Goal: Register for event/course

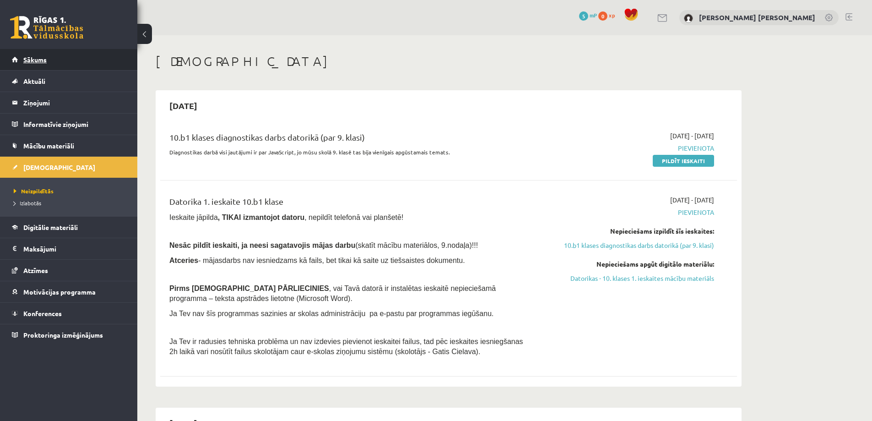
click at [47, 61] on link "Sākums" at bounding box center [69, 59] width 114 height 21
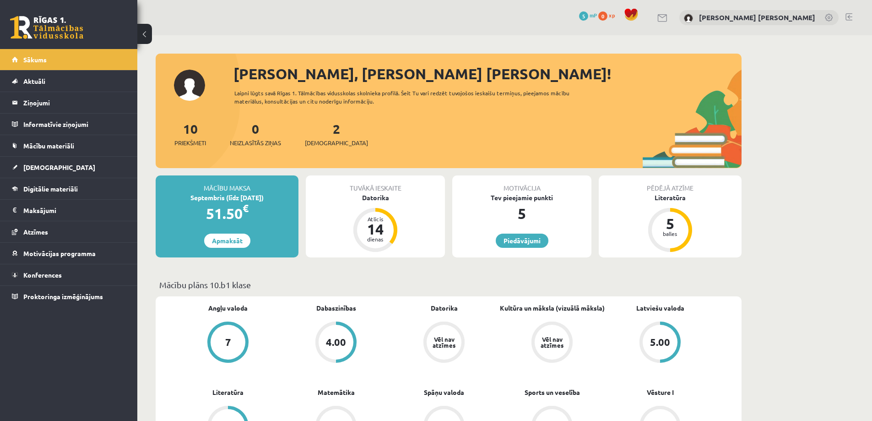
click at [322, 136] on div "2 Ieskaites" at bounding box center [336, 133] width 63 height 28
click at [320, 142] on span "[DEMOGRAPHIC_DATA]" at bounding box center [336, 142] width 63 height 9
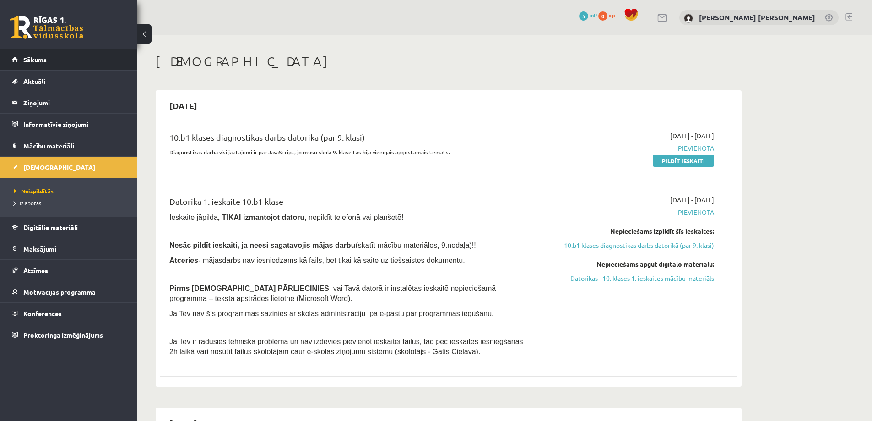
click at [38, 60] on span "Sākums" at bounding box center [34, 59] width 23 height 8
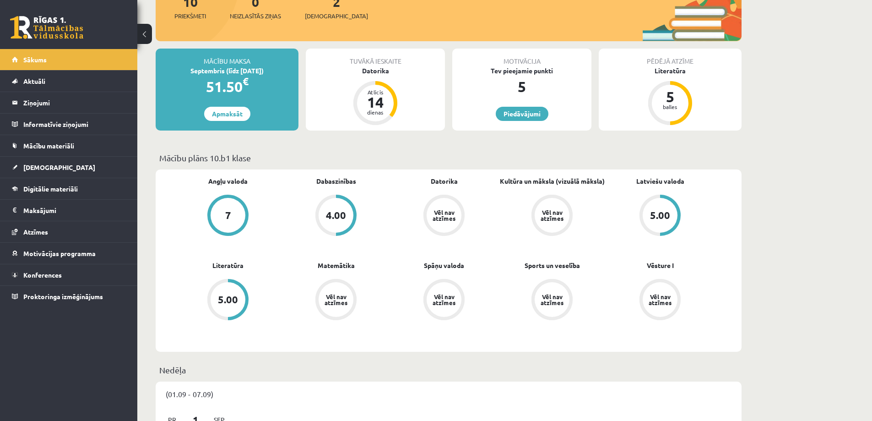
scroll to position [321, 0]
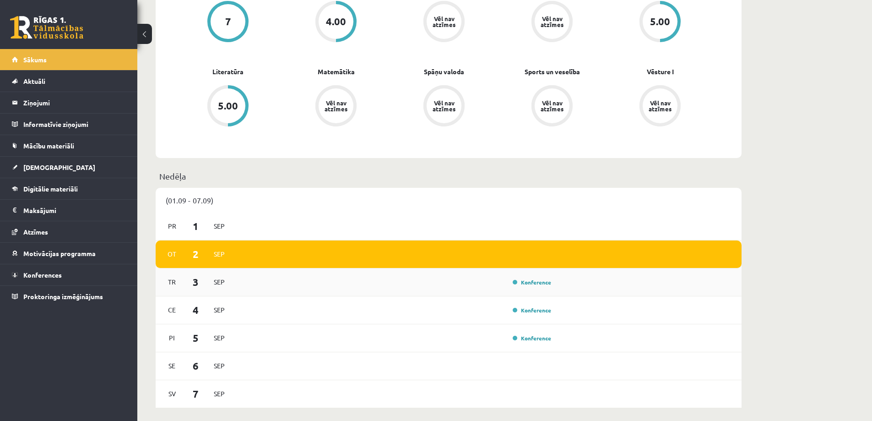
click at [533, 286] on div "Konference" at bounding box center [531, 282] width 46 height 9
click at [533, 284] on link "Konference" at bounding box center [532, 281] width 38 height 7
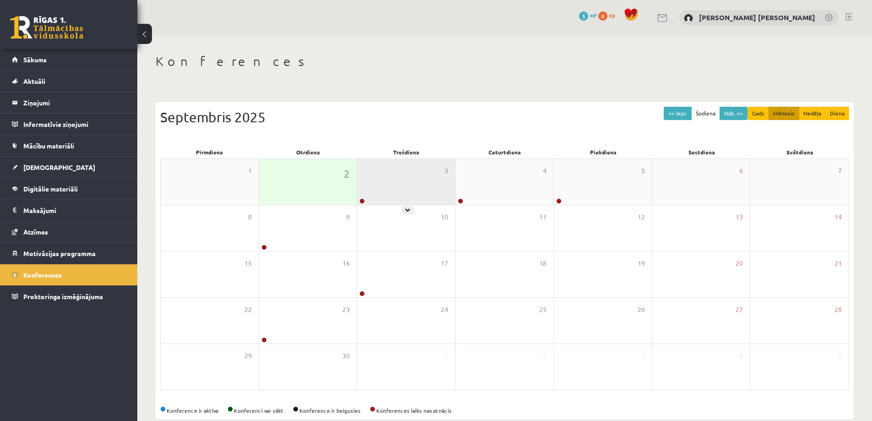
click at [385, 198] on div "3" at bounding box center [406, 182] width 98 height 46
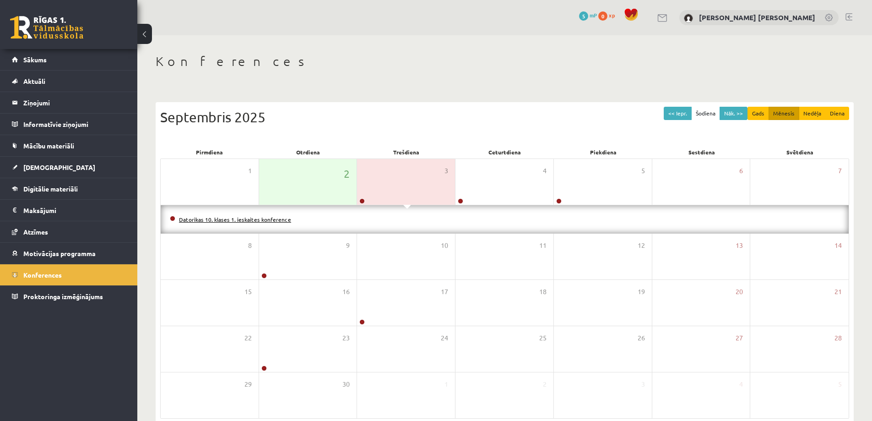
click at [237, 218] on link "Datorikas 10. klases 1. ieskaites konference" at bounding box center [235, 219] width 112 height 7
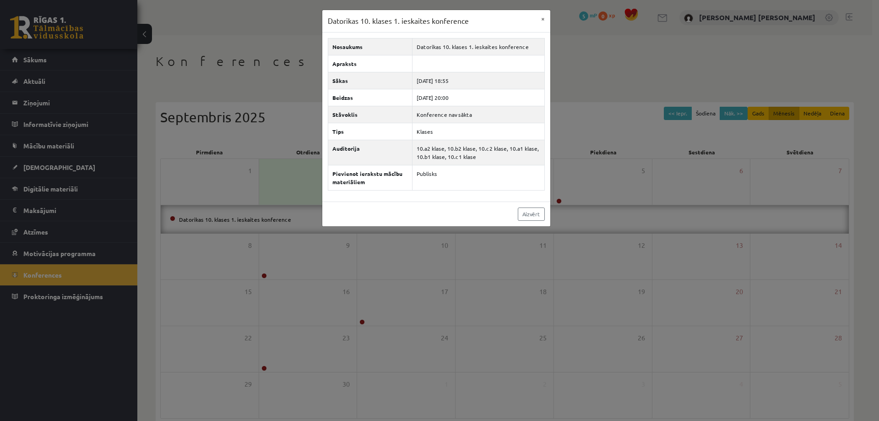
click at [571, 136] on div "Datorikas 10. klases 1. ieskaites konference × Nosaukums Datorikas 10. klases 1…" at bounding box center [439, 210] width 879 height 421
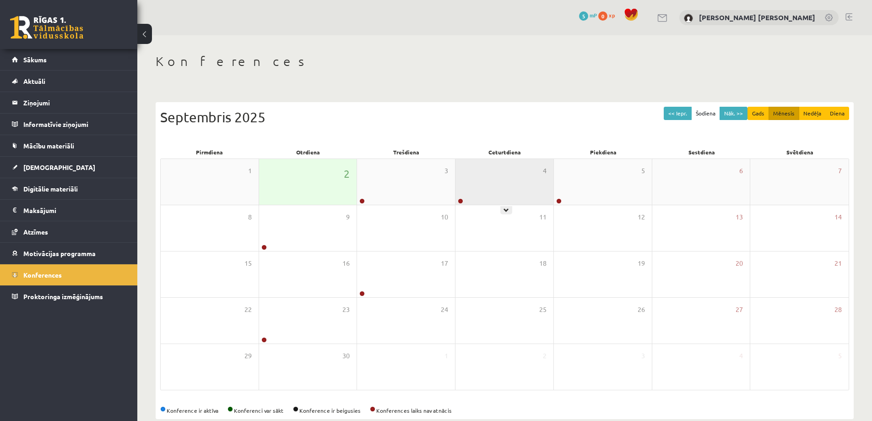
click at [489, 196] on div "4" at bounding box center [505, 182] width 98 height 46
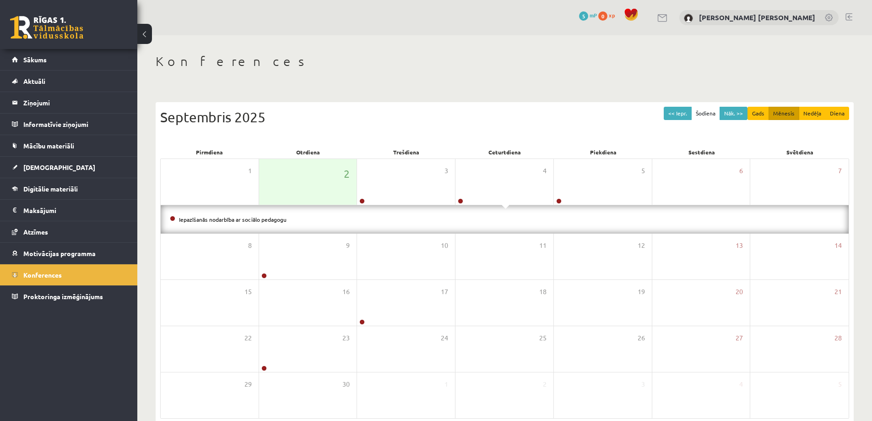
click at [392, 223] on li "Iepazīšanās nodarbība ar sociālo pedagogu" at bounding box center [505, 219] width 670 height 10
click at [273, 220] on link "Iepazīšanās nodarbība ar sociālo pedagogu" at bounding box center [233, 219] width 108 height 7
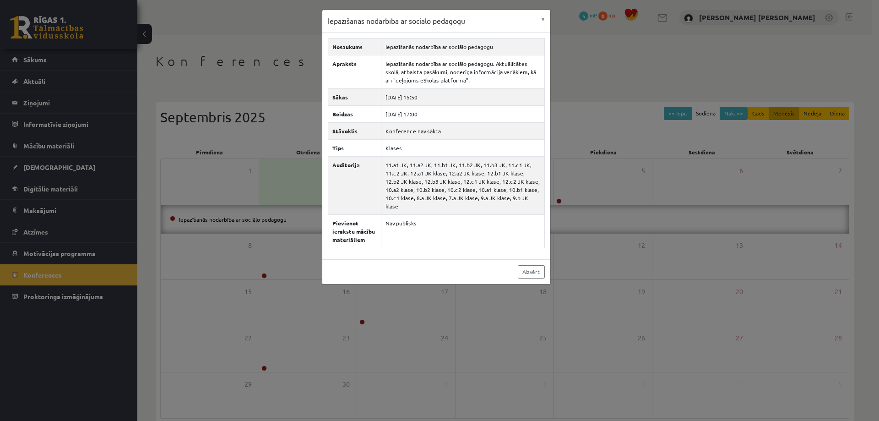
click at [165, 191] on div "Iepazīšanās nodarbība ar sociālo pedagogu × Nosaukums Iepazīšanās nodarbība ar …" at bounding box center [439, 210] width 879 height 421
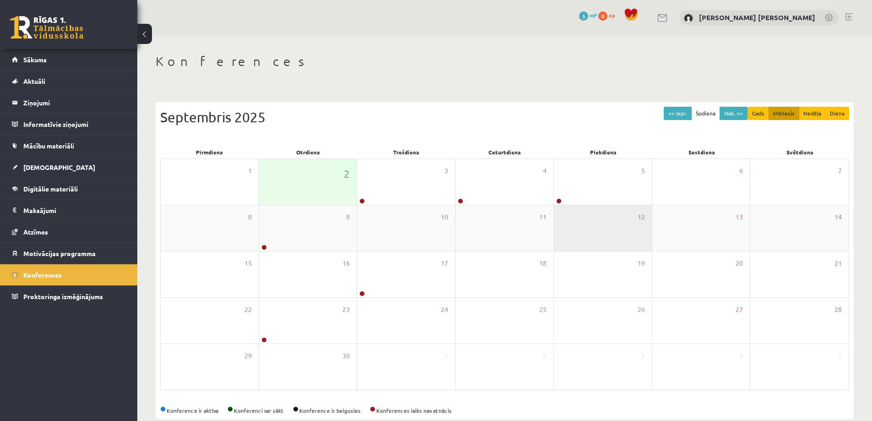
click at [566, 205] on div "12" at bounding box center [603, 228] width 98 height 46
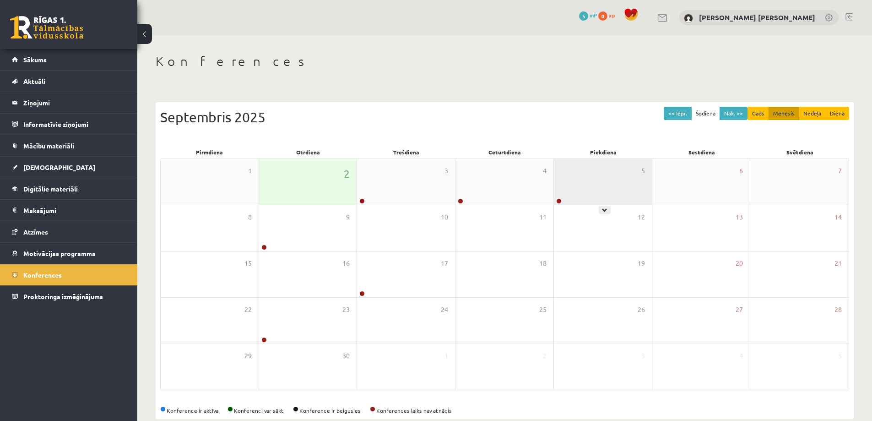
click at [565, 198] on div "5" at bounding box center [603, 182] width 98 height 46
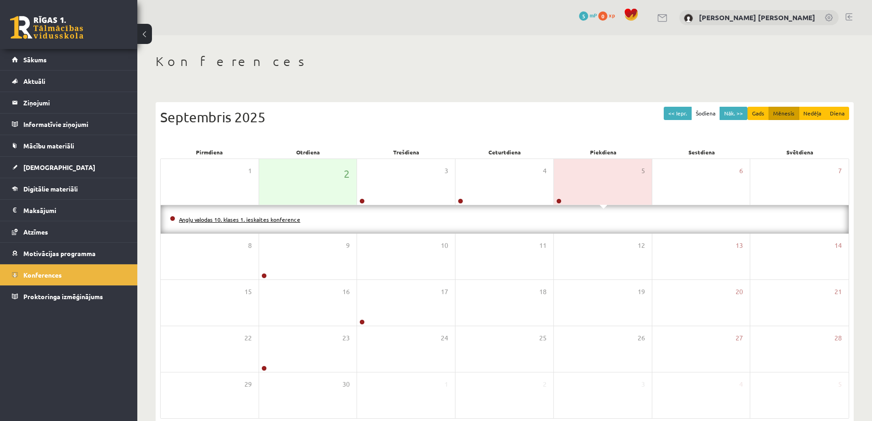
click at [293, 218] on link "Angļu valodas 10. klases 1. ieskaites konference" at bounding box center [239, 219] width 121 height 7
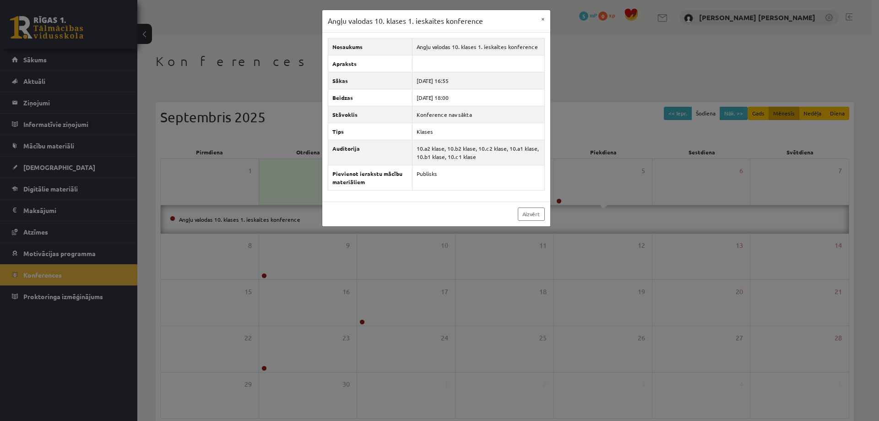
click at [154, 178] on div "Angļu valodas 10. klases 1. ieskaites konference × Nosaukums Angļu valodas 10. …" at bounding box center [439, 210] width 879 height 421
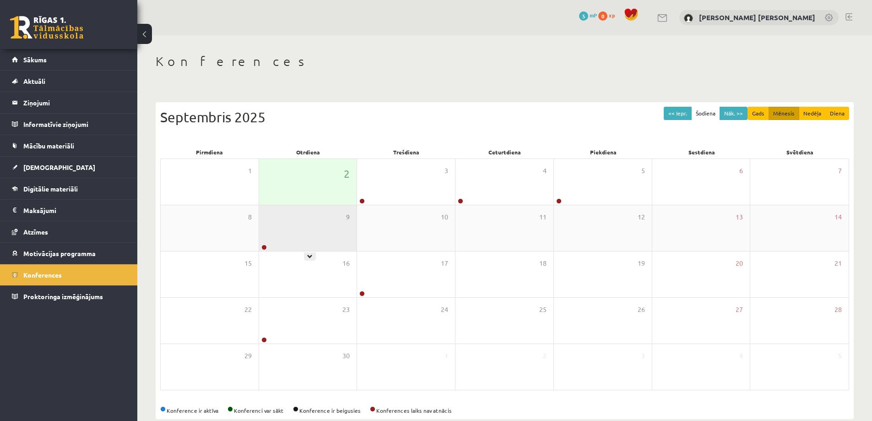
click at [275, 247] on div "9" at bounding box center [308, 228] width 98 height 46
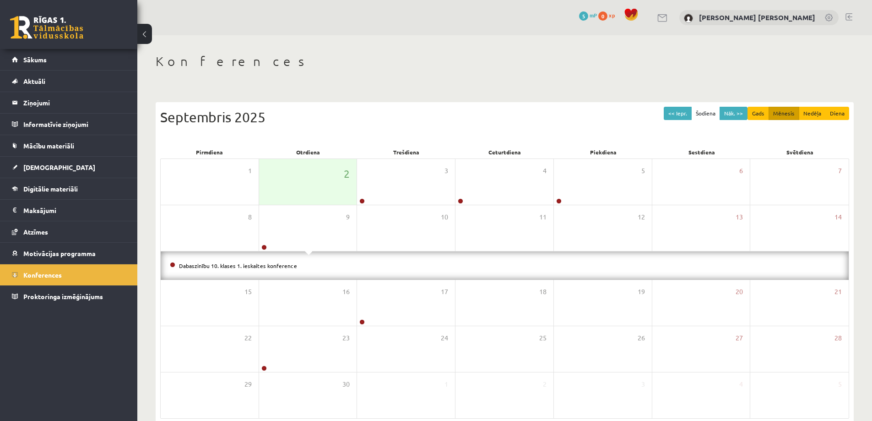
click at [261, 261] on li "Dabaszinību 10. klases 1. ieskaites konference" at bounding box center [505, 266] width 670 height 10
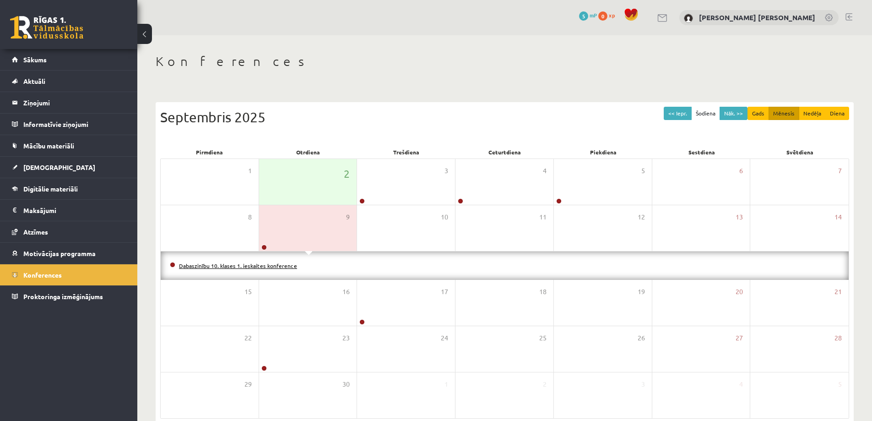
click at [262, 265] on link "Dabaszinību 10. klases 1. ieskaites konference" at bounding box center [238, 265] width 118 height 7
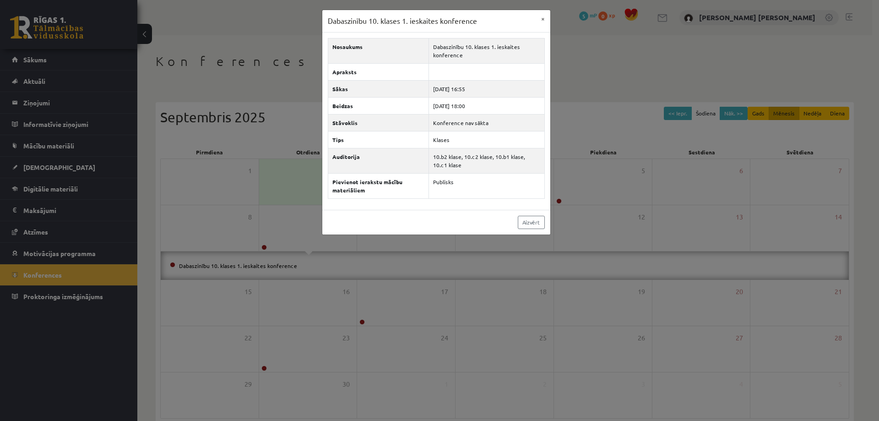
click at [169, 207] on div "Dabaszinību 10. klases 1. ieskaites konference × Nosaukums Dabaszinību 10. klas…" at bounding box center [439, 210] width 879 height 421
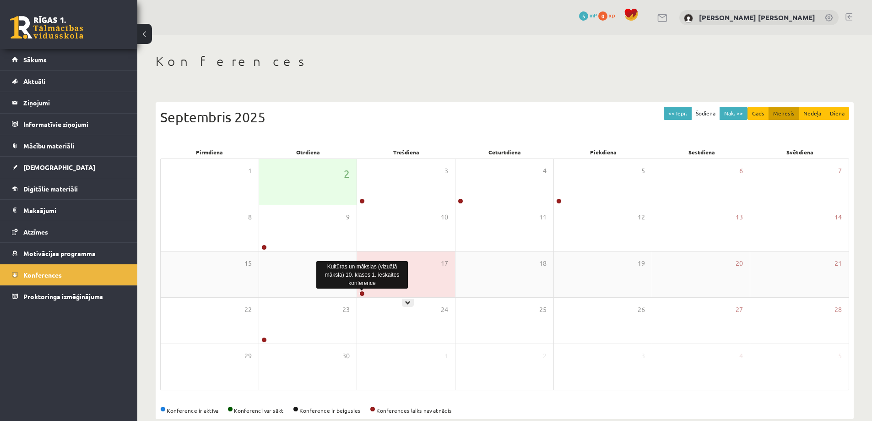
click at [359, 292] on div at bounding box center [361, 294] width 9 height 6
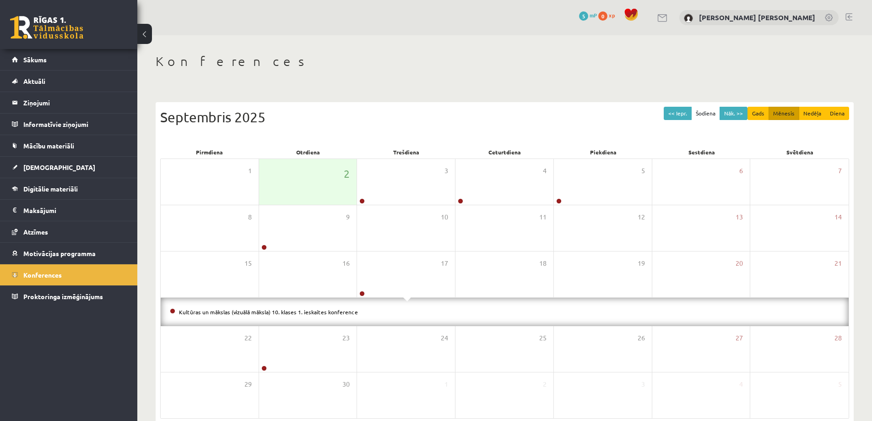
click at [373, 311] on li "Kultūras un mākslas (vizuālā māksla) 10. klases 1. ieskaites konference" at bounding box center [505, 312] width 670 height 10
click at [337, 313] on link "Kultūras un mākslas (vizuālā māksla) 10. klases 1. ieskaites konference" at bounding box center [268, 311] width 179 height 7
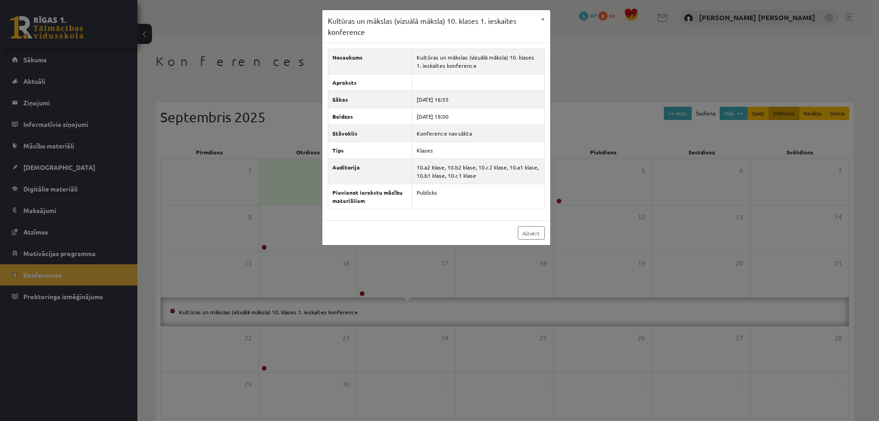
click at [163, 304] on div "Kultūras un mākslas (vizuālā māksla) 10. klases 1. ieskaites konference × Nosau…" at bounding box center [439, 210] width 879 height 421
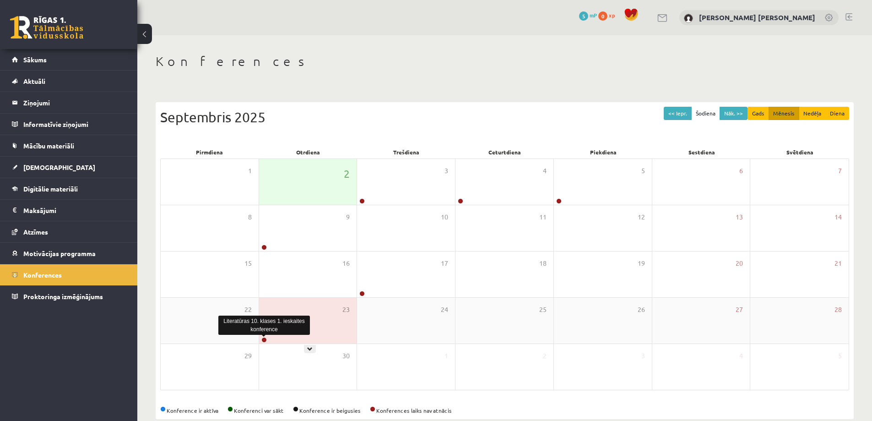
click at [264, 340] on link at bounding box center [264, 339] width 5 height 5
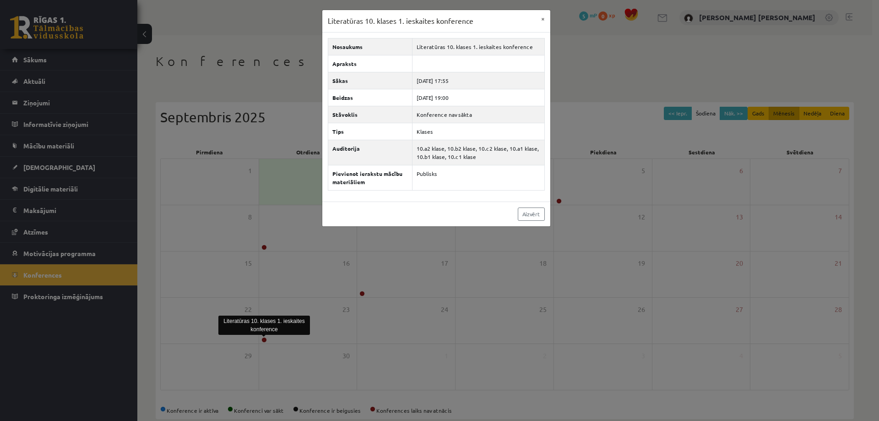
click at [196, 263] on div "Literatūras 10. klases 1. ieskaites konference × Nosaukums Literatūras 10. klas…" at bounding box center [439, 210] width 879 height 421
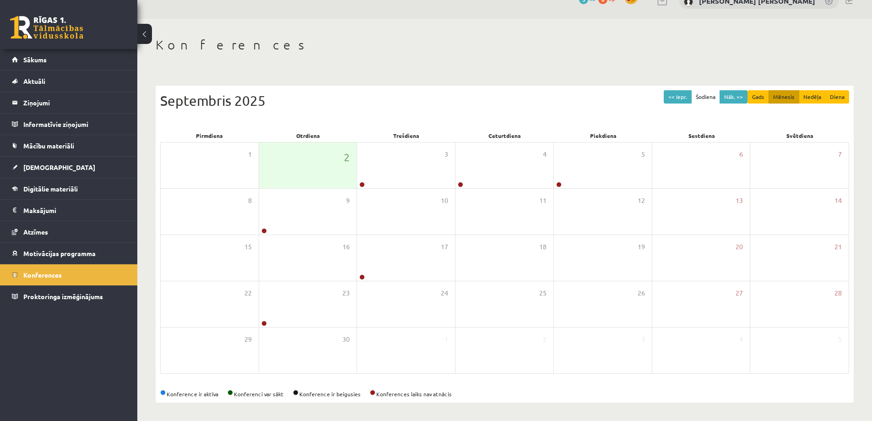
scroll to position [17, 0]
